Goal: Information Seeking & Learning: Learn about a topic

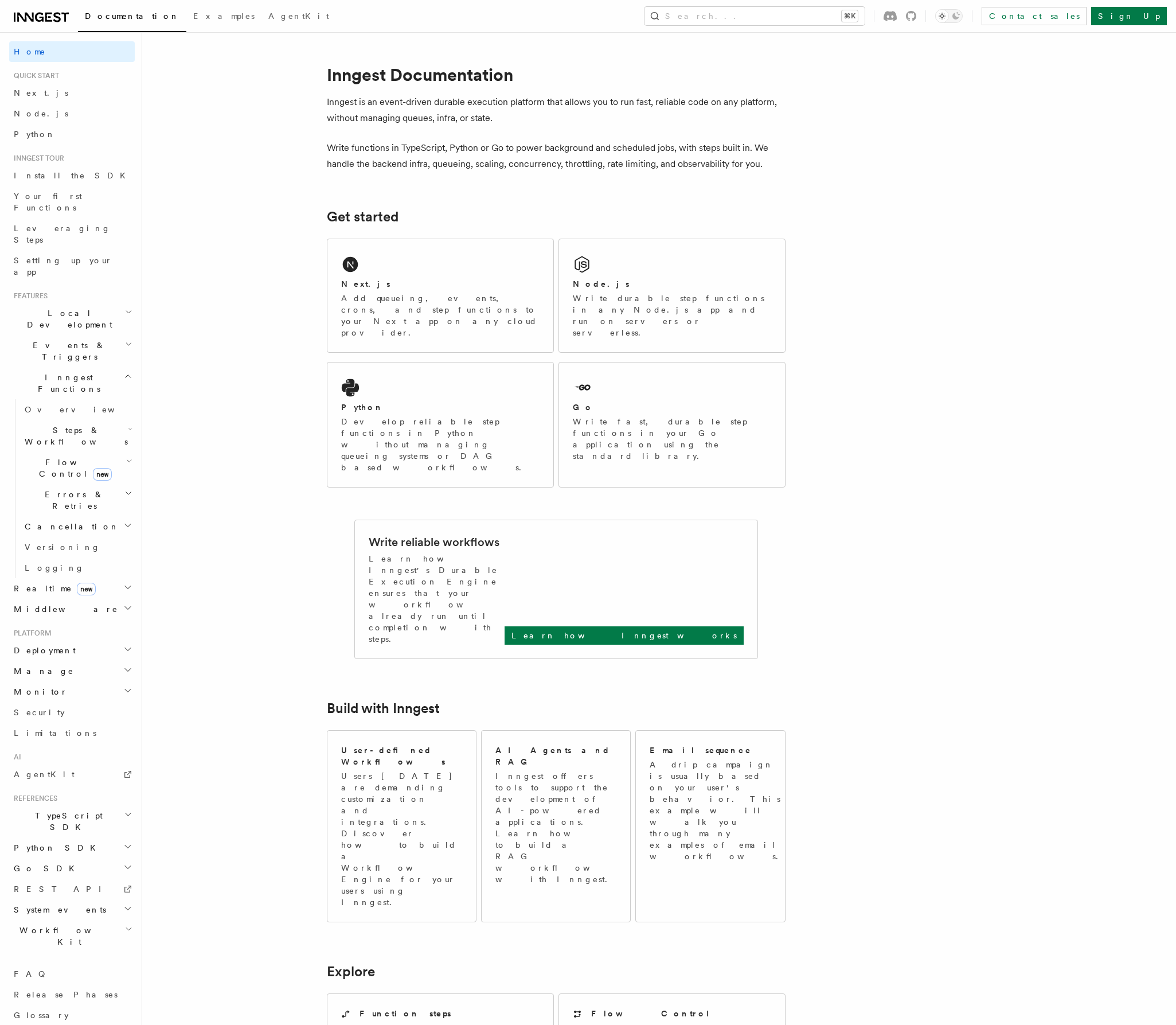
click at [117, 452] on h2 "Flow Control new" at bounding box center [77, 468] width 115 height 32
click at [92, 425] on span "Steps & Workflows" at bounding box center [74, 436] width 108 height 23
click at [123, 750] on icon "button" at bounding box center [128, 755] width 9 height 9
click at [114, 725] on h2 "Realtime new" at bounding box center [72, 735] width 126 height 21
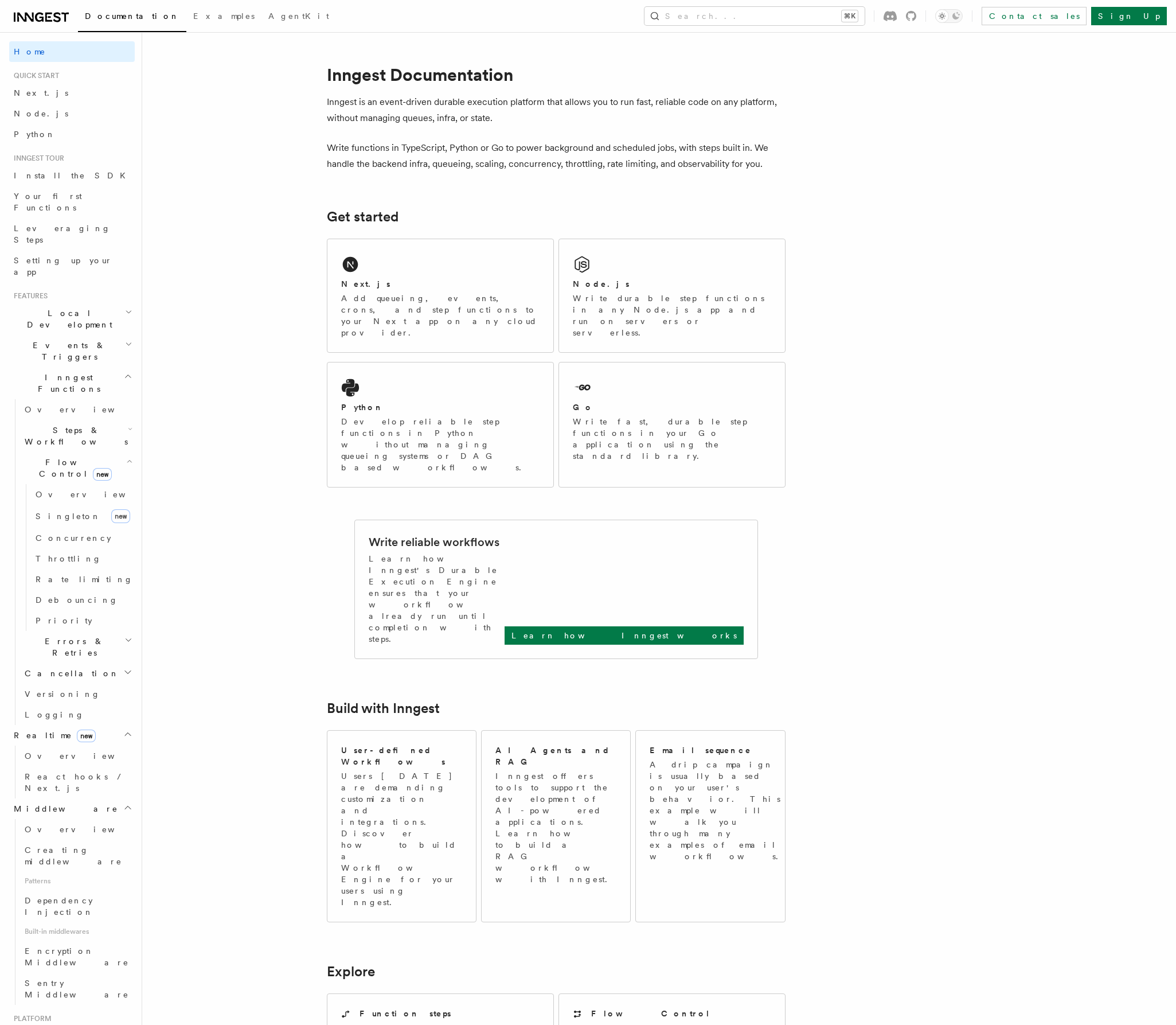
click at [90, 663] on h2 "Cancellation" at bounding box center [77, 674] width 115 height 21
click at [86, 631] on h2 "Errors & Retries" at bounding box center [77, 647] width 115 height 32
click at [97, 802] on span "Handling idempotency" at bounding box center [70, 812] width 69 height 21
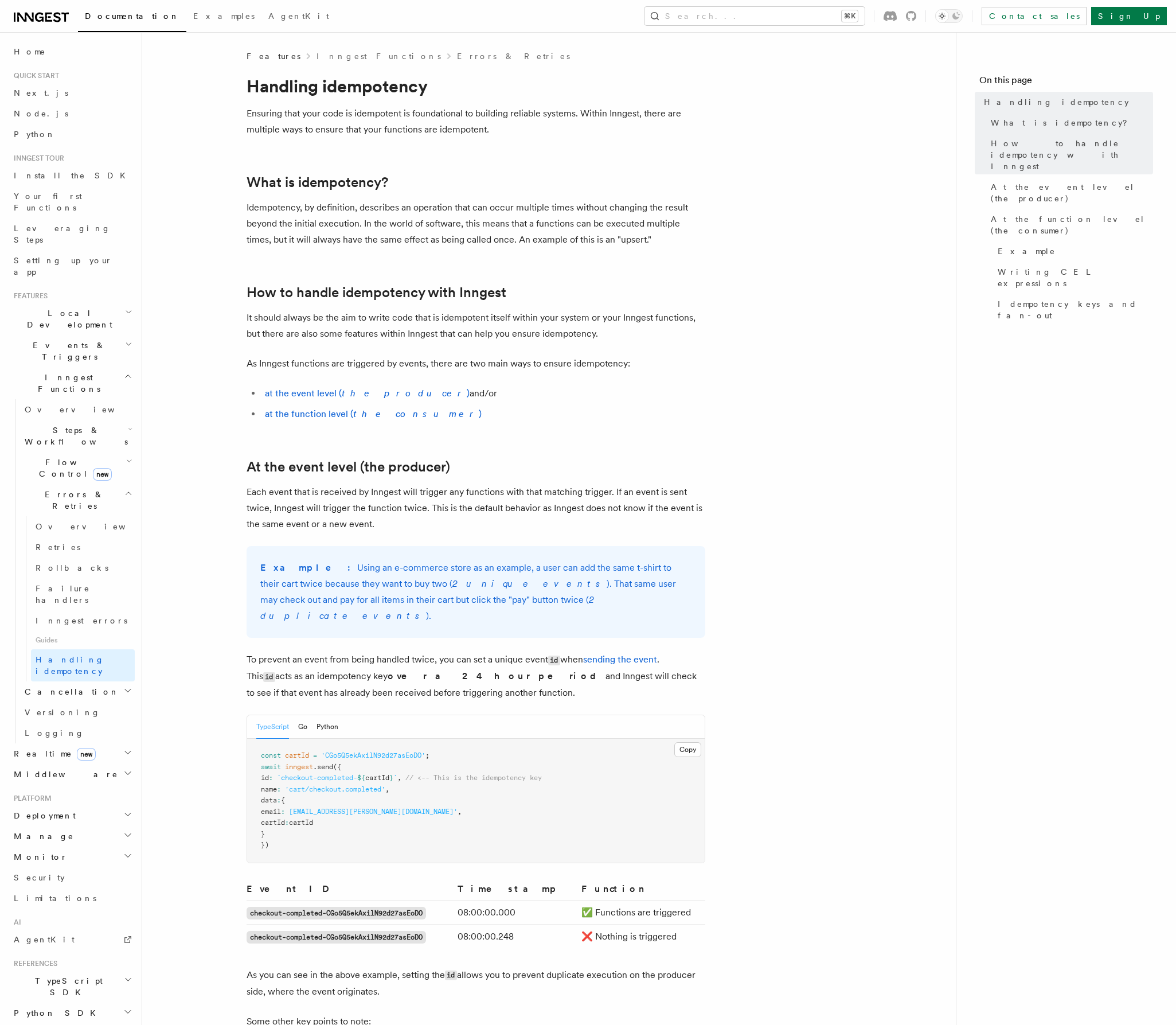
click at [59, 456] on span "Flow Control new" at bounding box center [73, 468] width 106 height 23
click at [58, 425] on span "Steps & Workflows" at bounding box center [74, 436] width 108 height 23
click at [70, 472] on link "Function steps" at bounding box center [83, 483] width 104 height 21
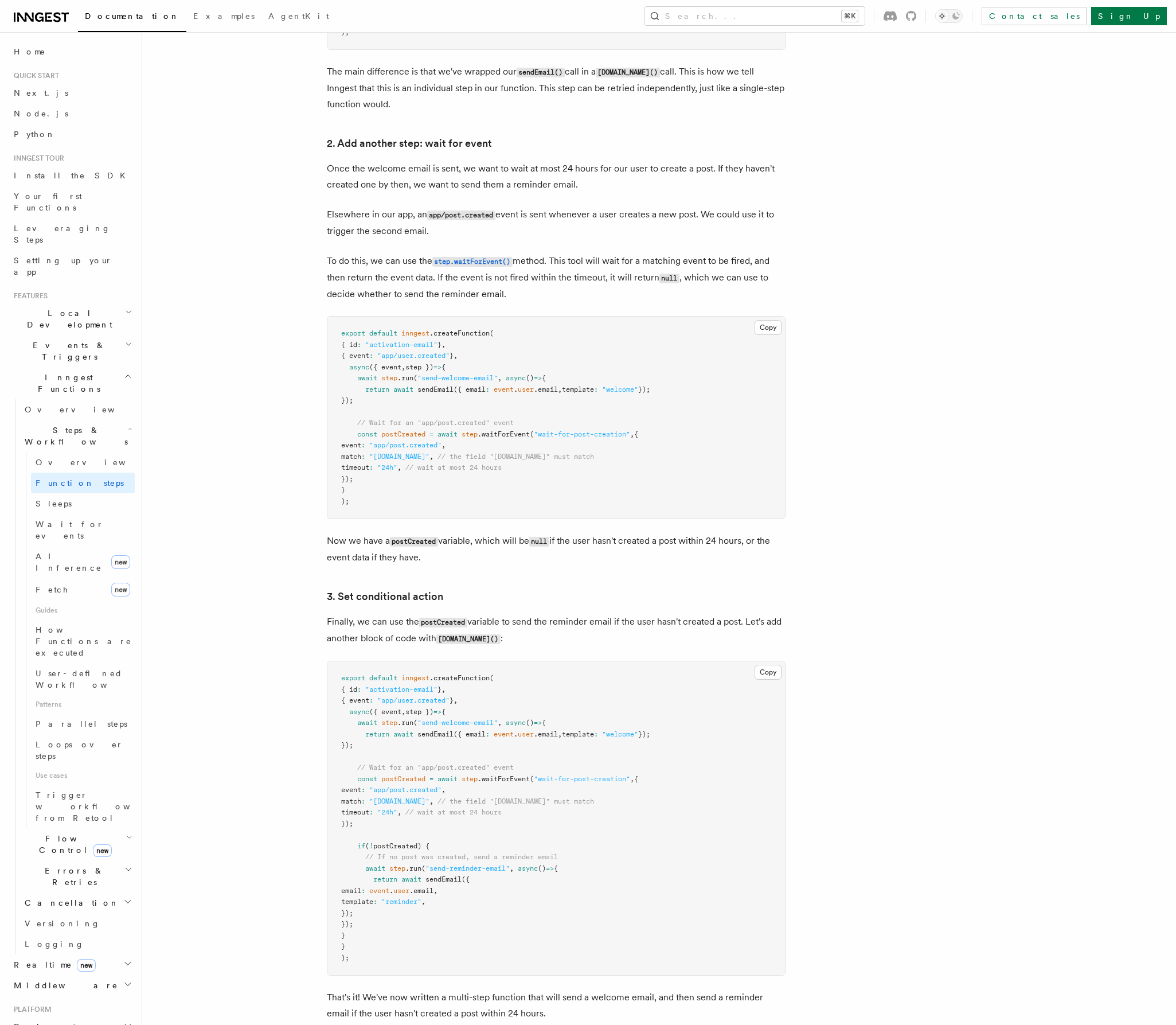
scroll to position [1087, 0]
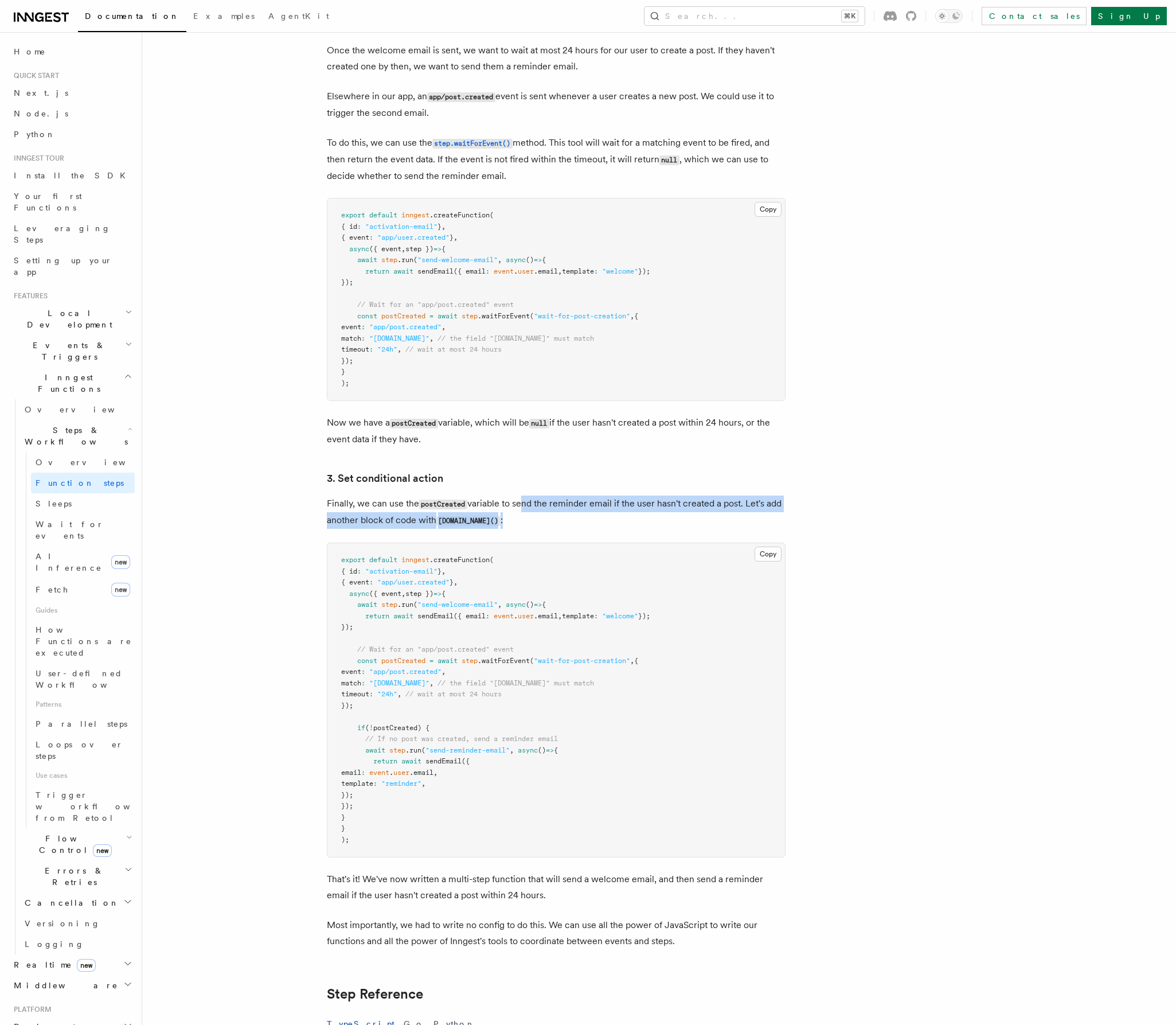
drag, startPoint x: 534, startPoint y: 507, endPoint x: 586, endPoint y: 523, distance: 54.4
click at [586, 523] on p "Finally, we can use the postCreated variable to send the reminder email if the …" at bounding box center [556, 512] width 458 height 33
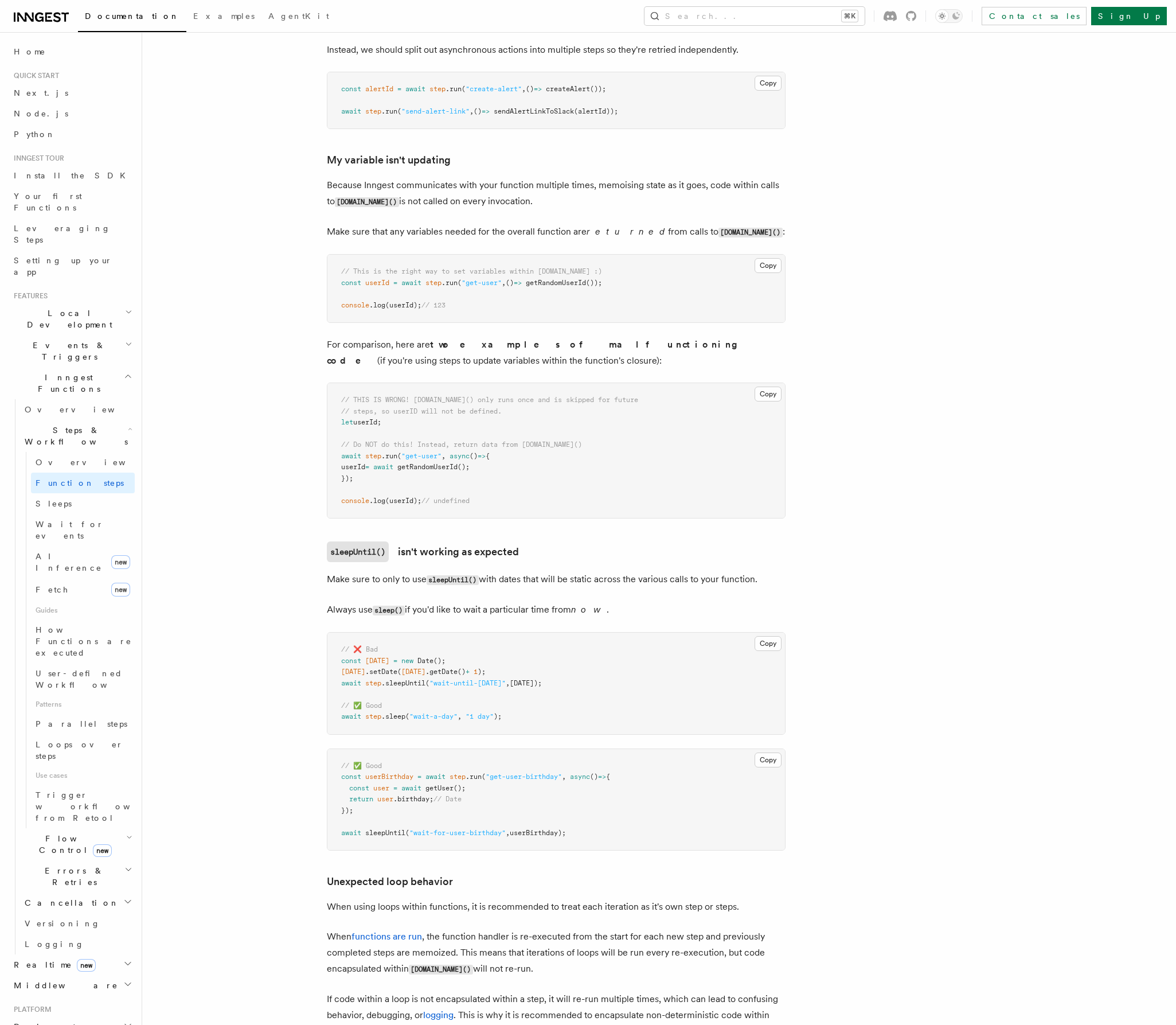
scroll to position [3025, 0]
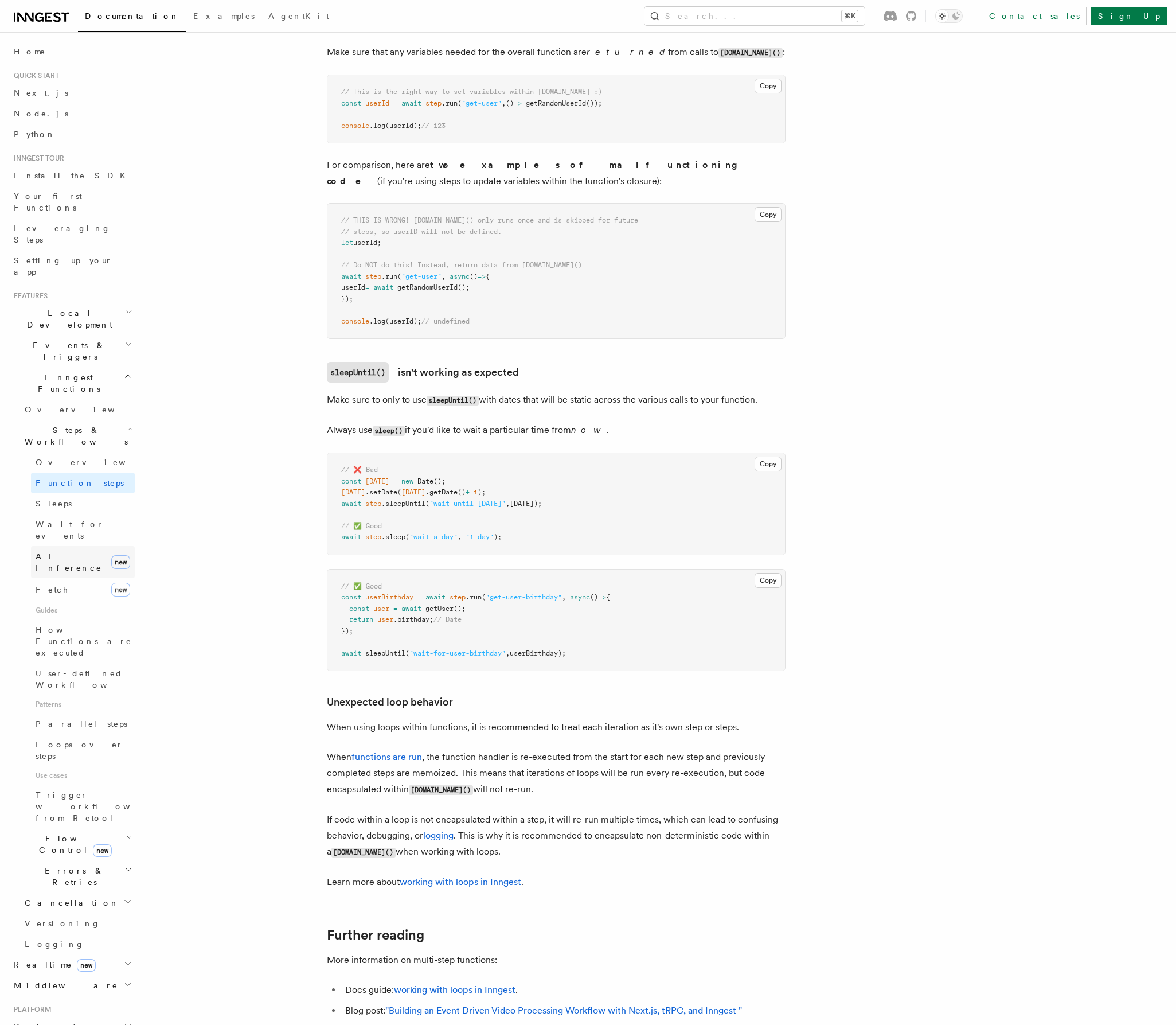
click at [84, 546] on link "AI Inference new" at bounding box center [83, 562] width 104 height 32
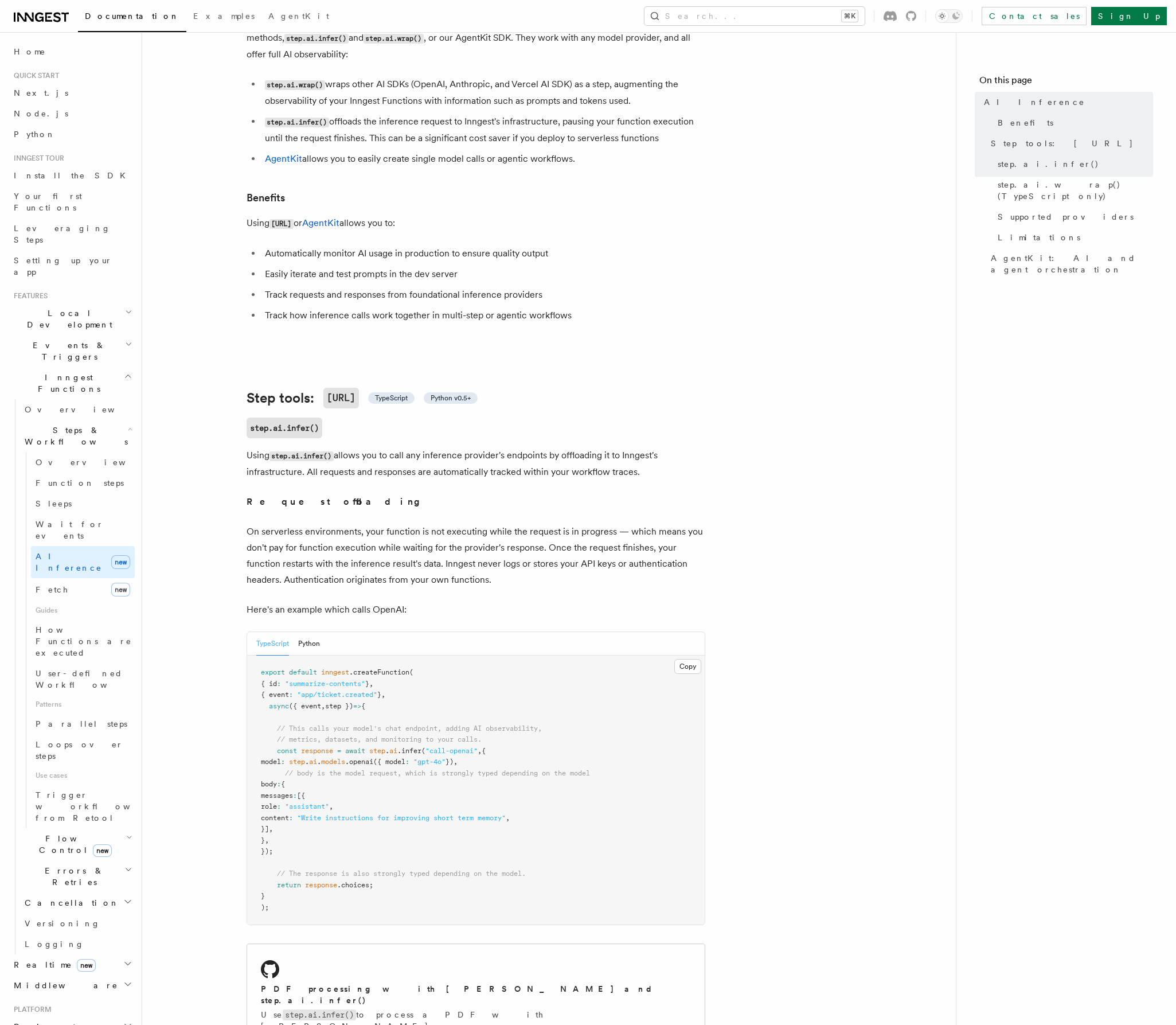
scroll to position [225, 0]
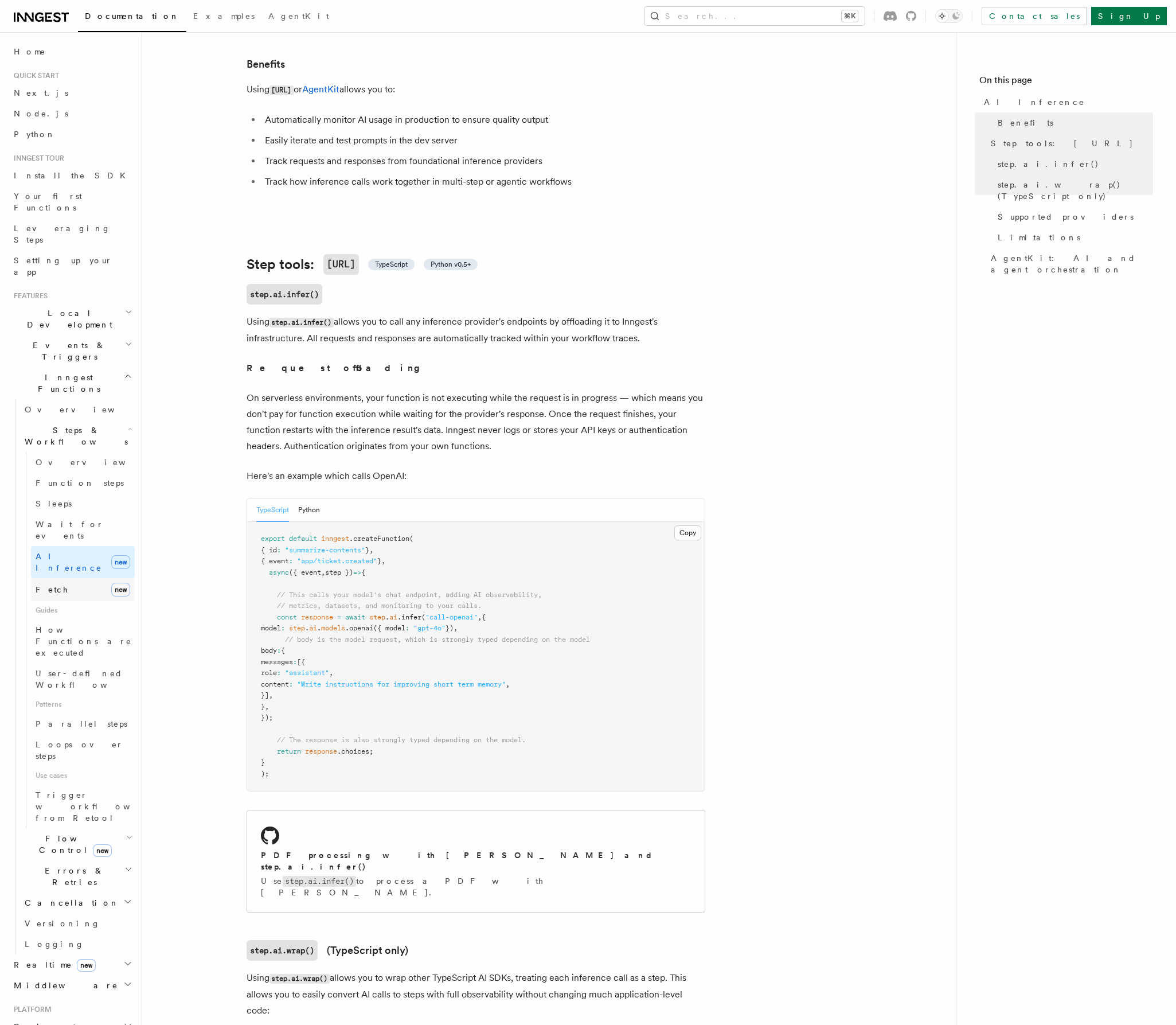
click at [69, 578] on link "Fetch new" at bounding box center [83, 589] width 104 height 23
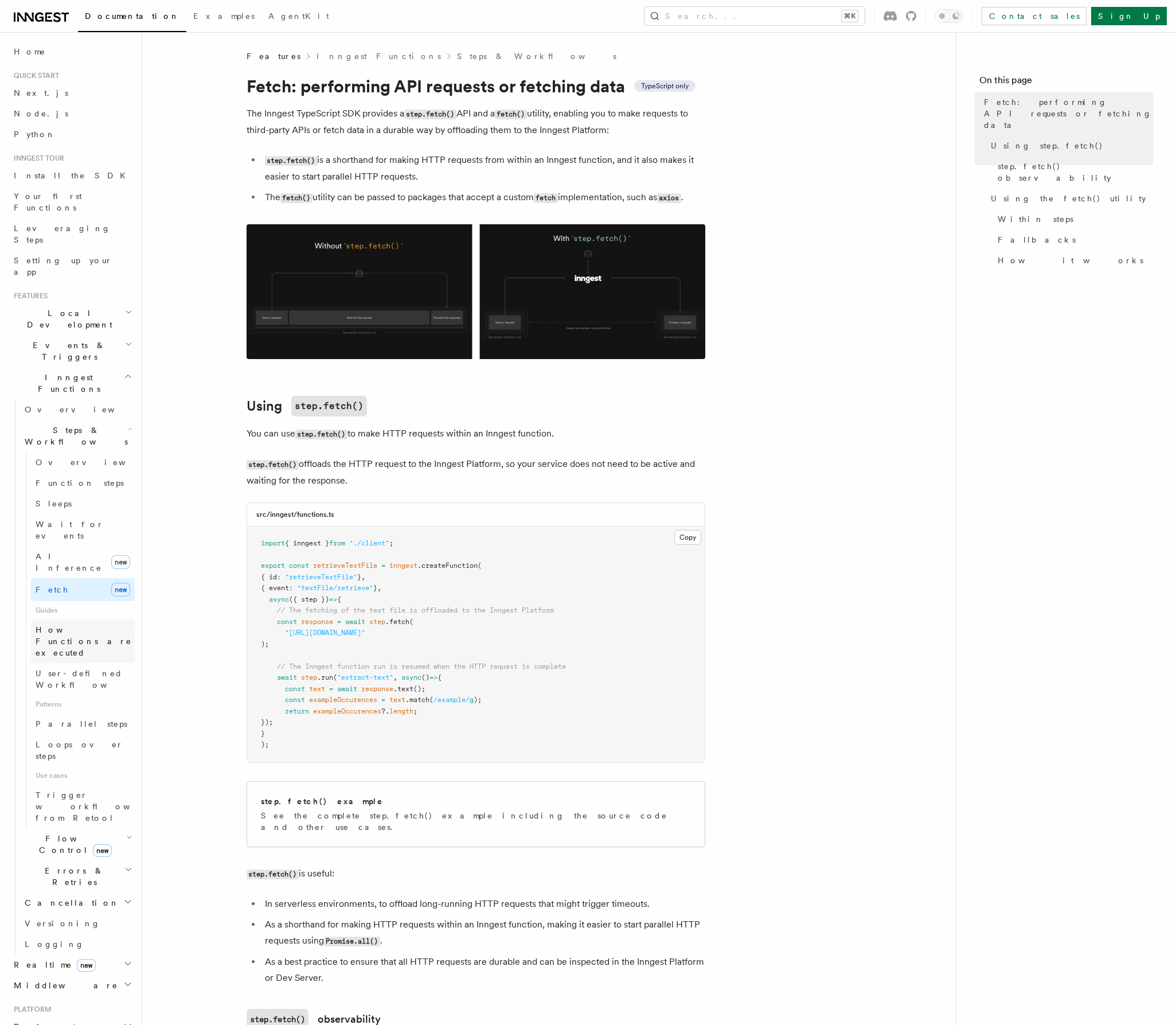
click at [94, 624] on span "How Functions are executed" at bounding box center [85, 641] width 99 height 35
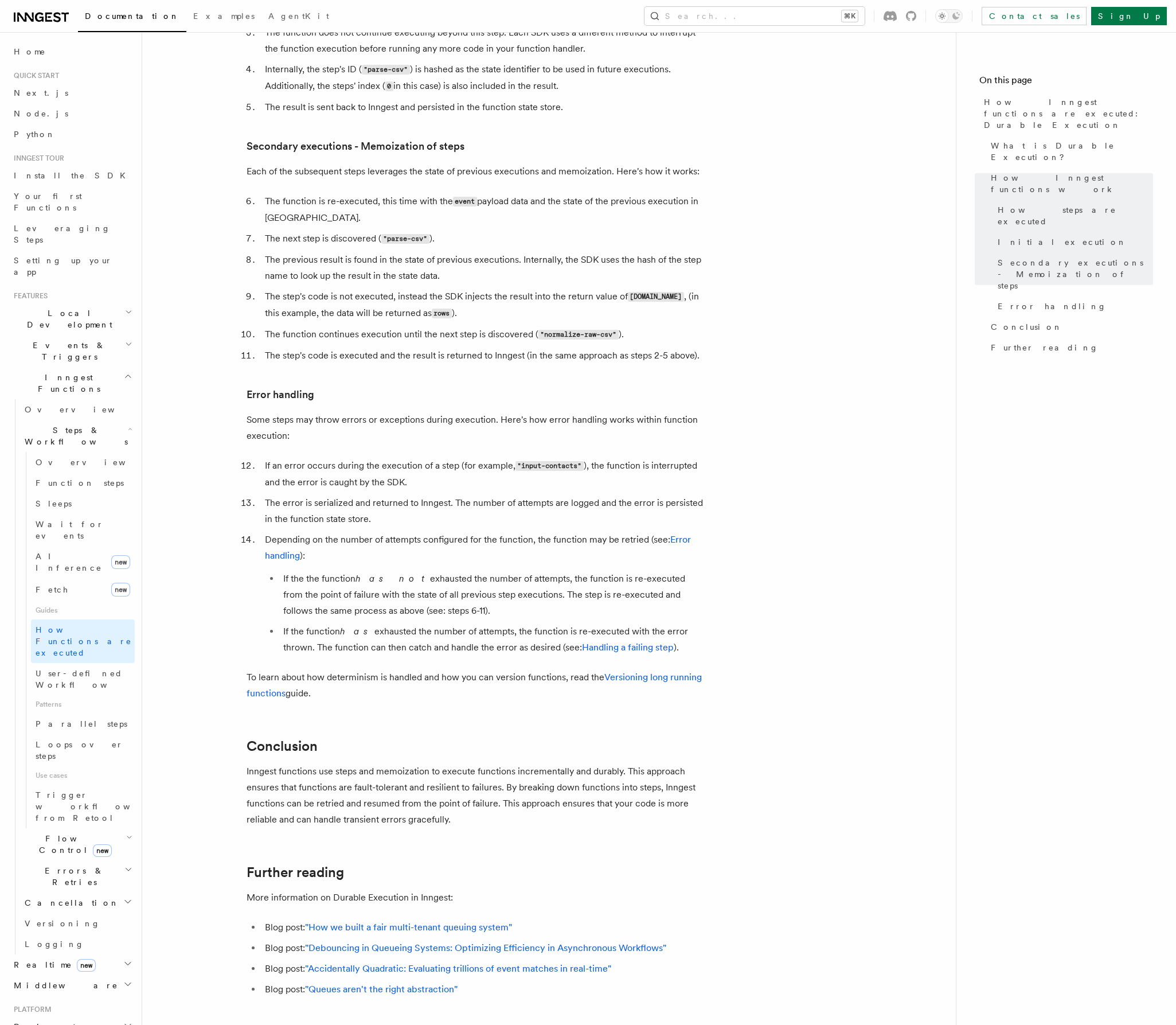
scroll to position [1601, 0]
